Goal: Check status: Check status

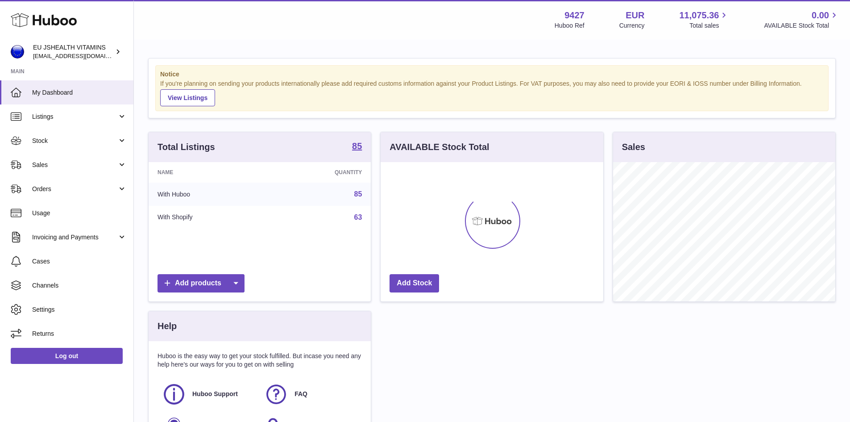
scroll to position [139, 223]
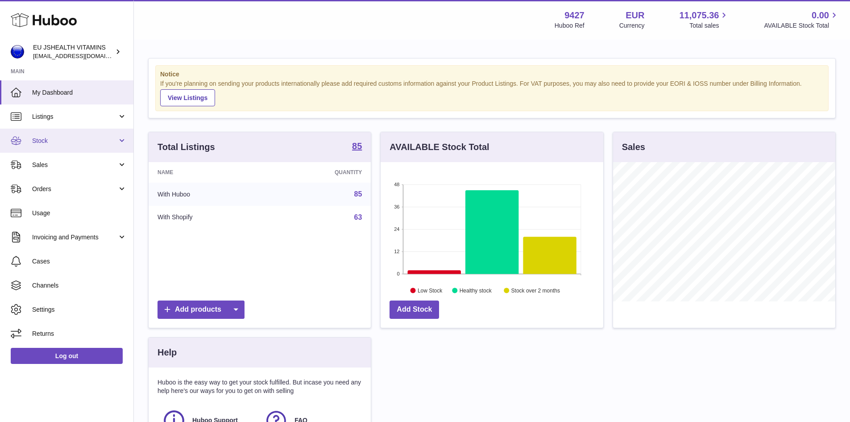
click at [91, 135] on link "Stock" at bounding box center [66, 141] width 133 height 24
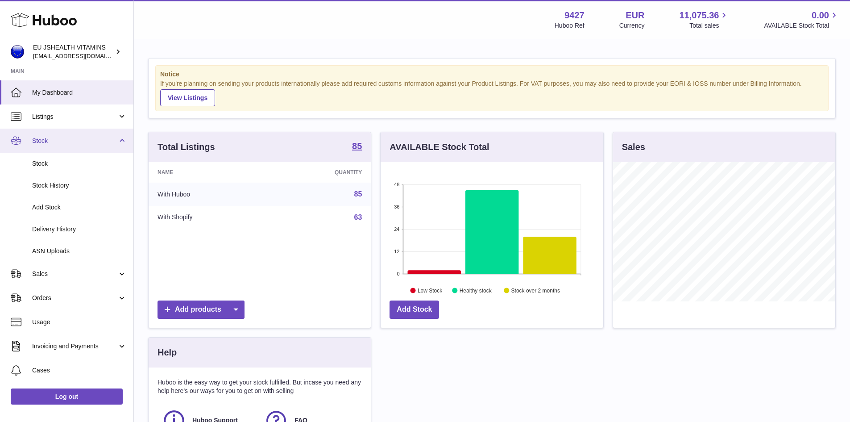
click at [91, 139] on span "Stock" at bounding box center [74, 141] width 85 height 8
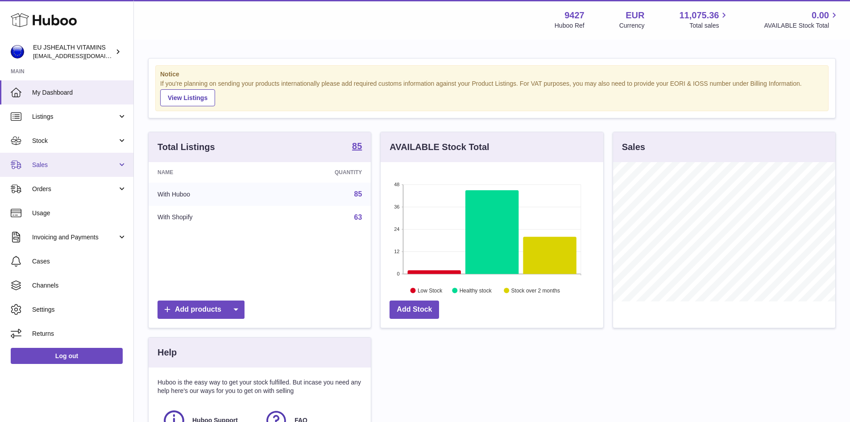
click at [83, 161] on span "Sales" at bounding box center [74, 165] width 85 height 8
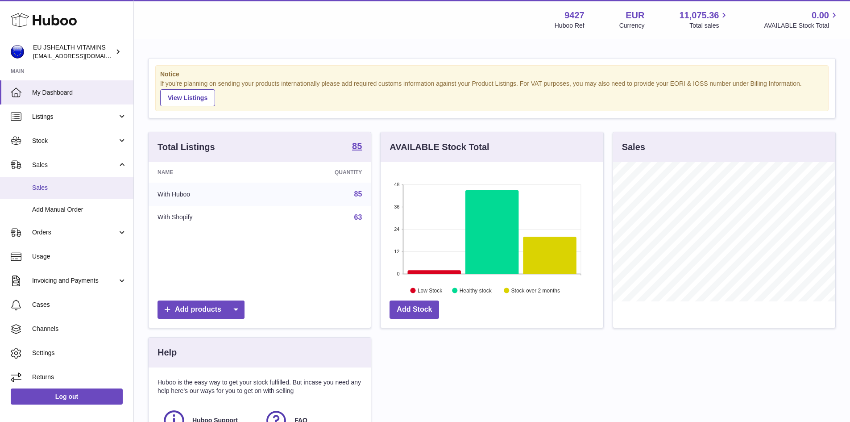
click at [86, 180] on link "Sales" at bounding box center [66, 188] width 133 height 22
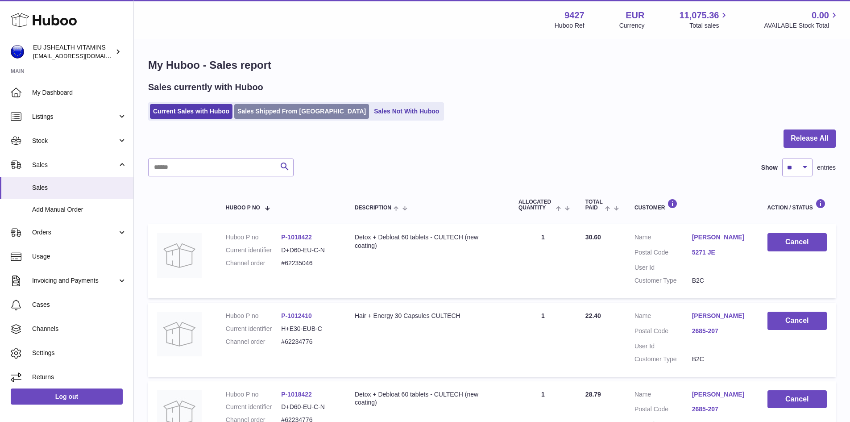
click at [252, 109] on link "Sales Shipped From [GEOGRAPHIC_DATA]" at bounding box center [301, 111] width 135 height 15
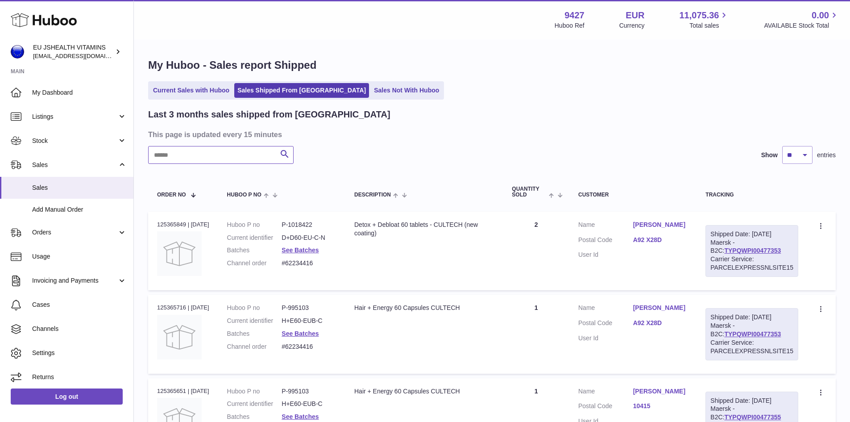
click at [199, 157] on input "text" at bounding box center [220, 155] width 145 height 18
paste input "*********"
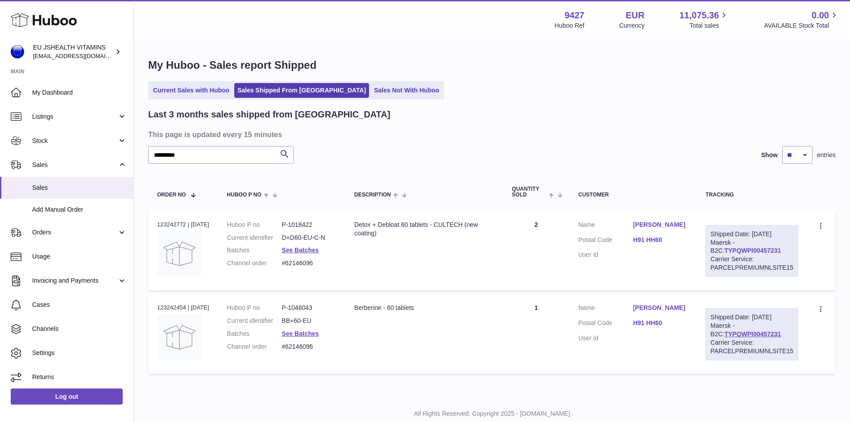
click at [772, 254] on link "TYPQWPI00457231" at bounding box center [752, 250] width 57 height 7
drag, startPoint x: 197, startPoint y: 159, endPoint x: 76, endPoint y: 151, distance: 121.2
click at [76, 151] on div "Huboo EU JSHEALTH VITAMINS internalAdmin-9427@internal.huboo.com Main My Dashbo…" at bounding box center [425, 224] width 850 height 448
paste input "text"
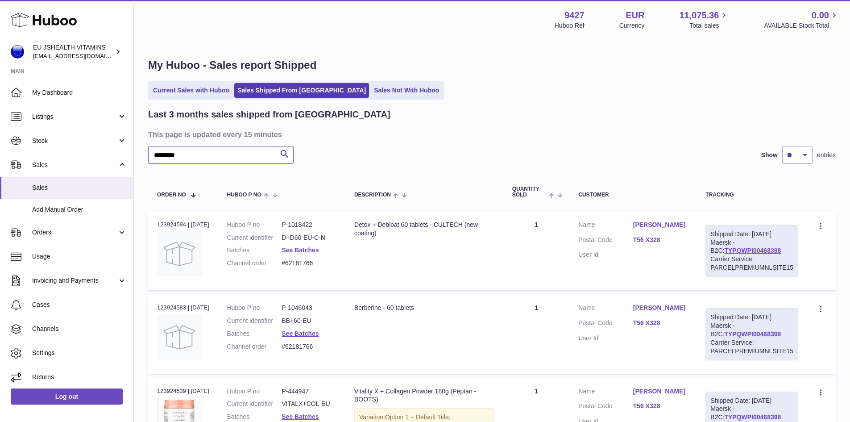
scroll to position [134, 0]
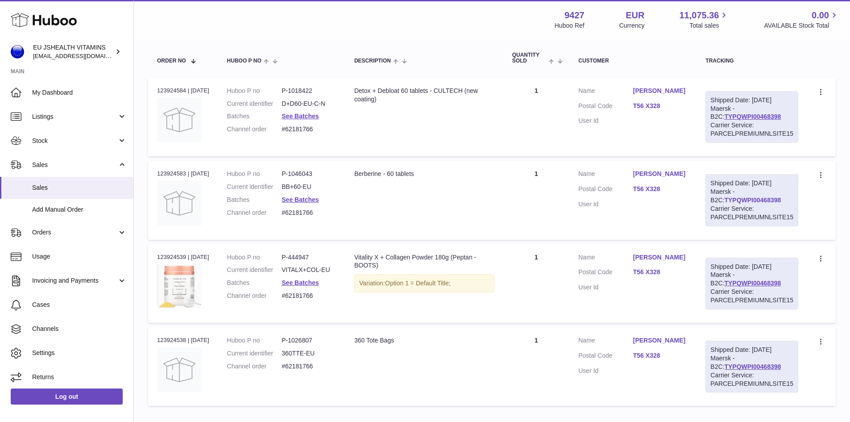
click at [766, 203] on link "TYPQWPI00468398" at bounding box center [752, 199] width 57 height 7
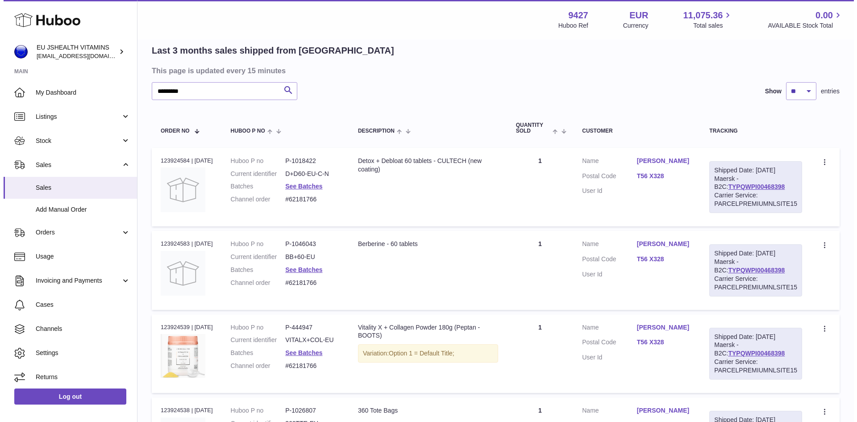
scroll to position [0, 0]
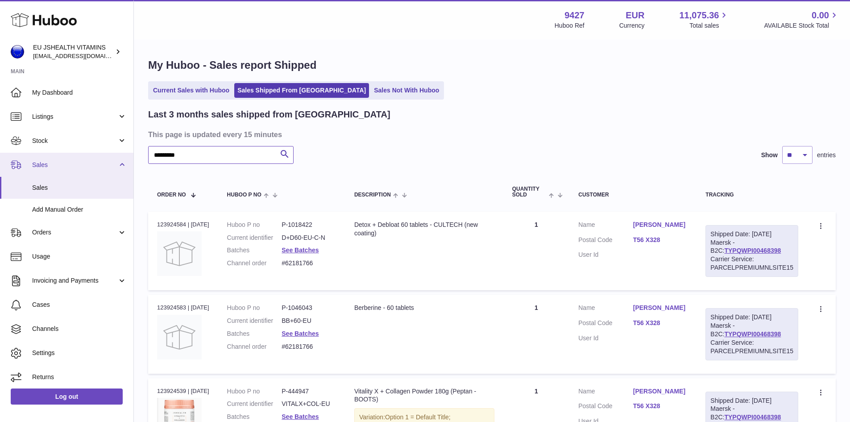
drag, startPoint x: 198, startPoint y: 152, endPoint x: 0, endPoint y: 154, distance: 197.7
click at [0, 151] on div "Huboo EU JSHEALTH VITAMINS internalAdmin-9427@internal.huboo.com Main My Dashbo…" at bounding box center [425, 307] width 850 height 614
paste input "text"
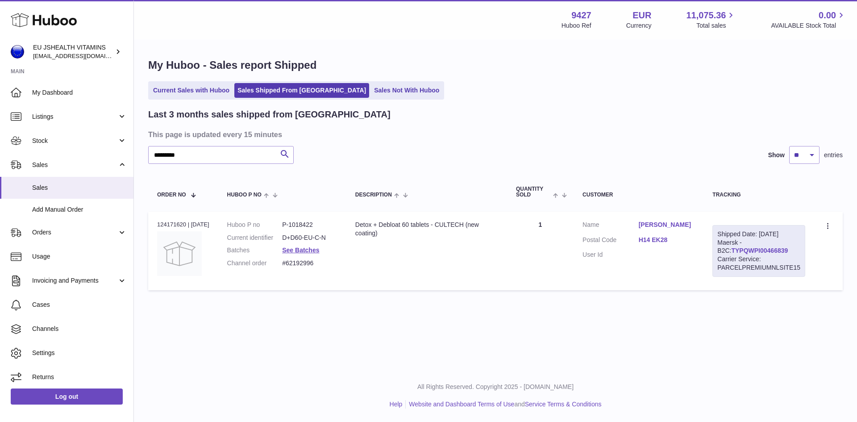
click at [745, 254] on link "TYPQWPI00466839" at bounding box center [759, 250] width 57 height 7
drag, startPoint x: 230, startPoint y: 157, endPoint x: 0, endPoint y: 175, distance: 230.5
click at [0, 162] on div "Huboo EU JSHEALTH VITAMINS internalAdmin-9427@internal.huboo.com Main My Dashbo…" at bounding box center [428, 211] width 857 height 422
paste input "text"
type input "*********"
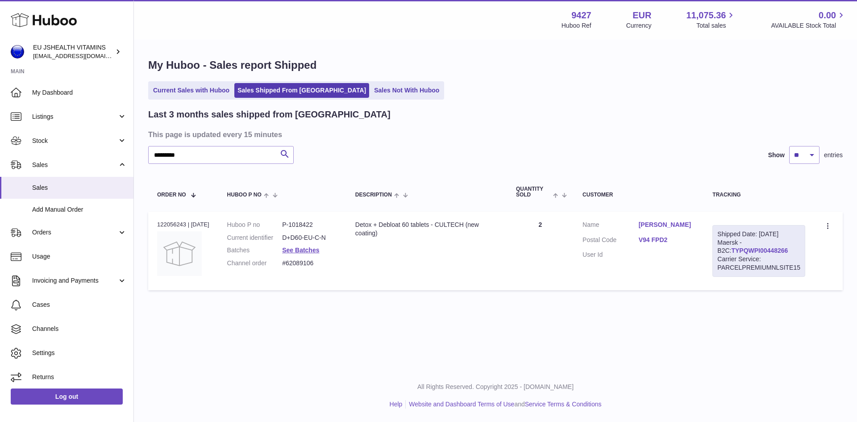
click at [752, 254] on link "TYPQWPI00448266" at bounding box center [759, 250] width 57 height 7
click at [493, 106] on div "My Huboo - Sales report Shipped Current Sales with Huboo Sales Shipped From Hub…" at bounding box center [495, 176] width 723 height 272
